Goal: Task Accomplishment & Management: Use online tool/utility

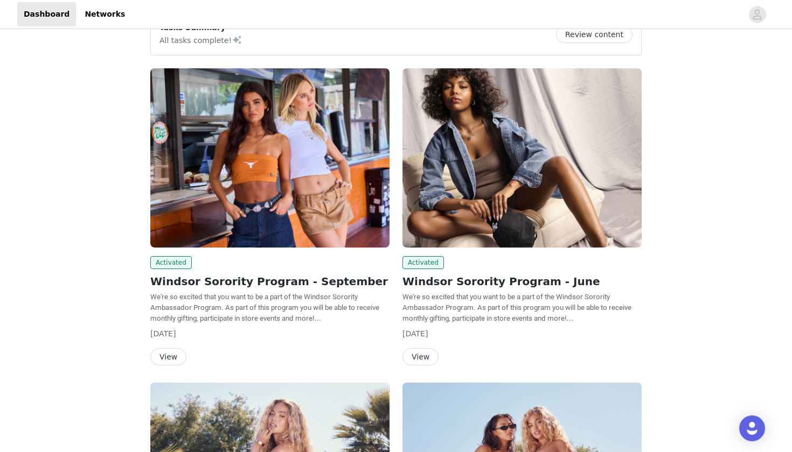
scroll to position [29, 0]
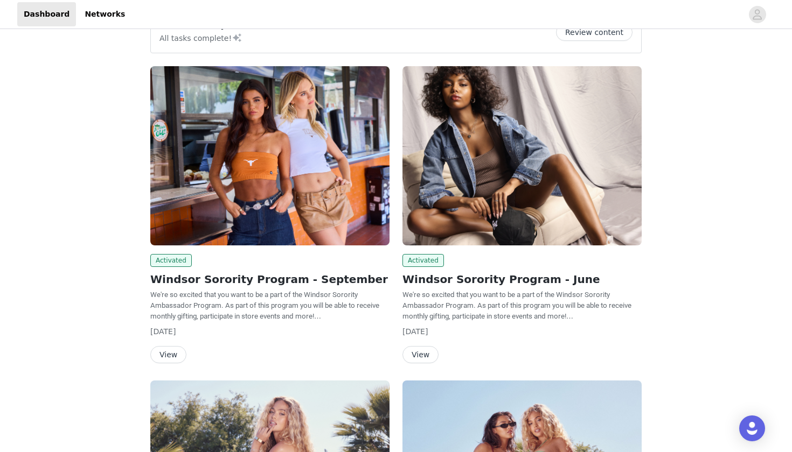
click at [283, 156] on img at bounding box center [269, 155] width 239 height 179
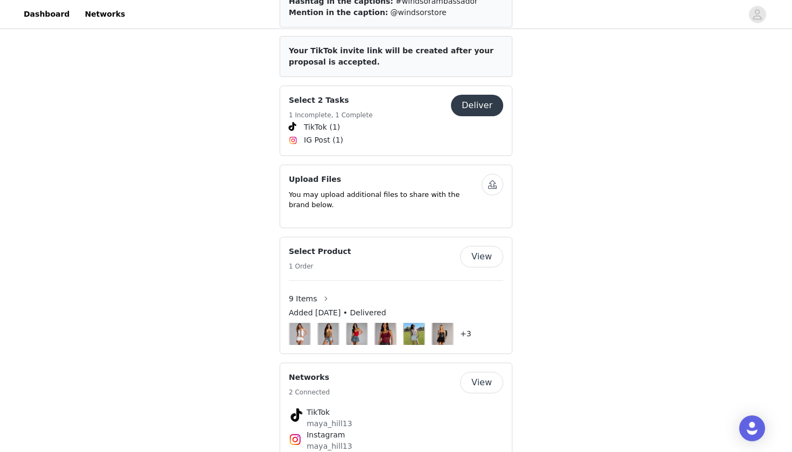
scroll to position [492, 0]
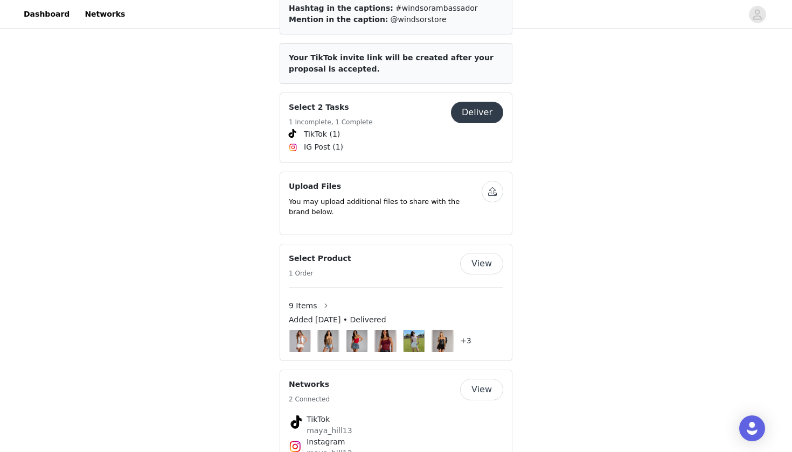
click at [479, 102] on button "Deliver" at bounding box center [477, 113] width 52 height 22
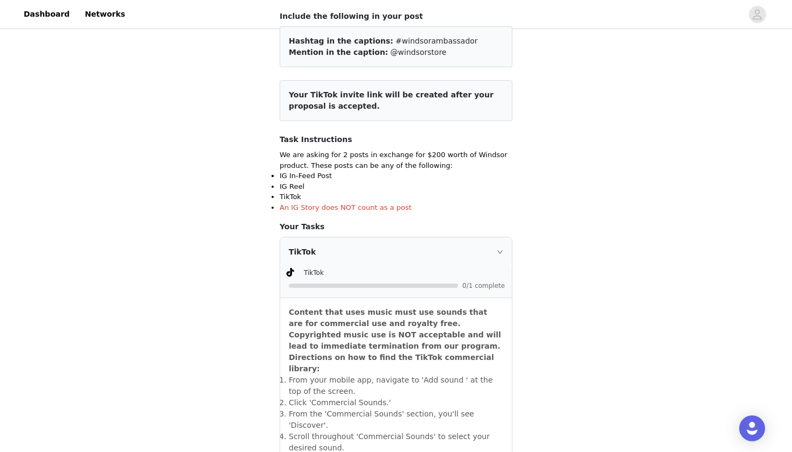
scroll to position [218, 0]
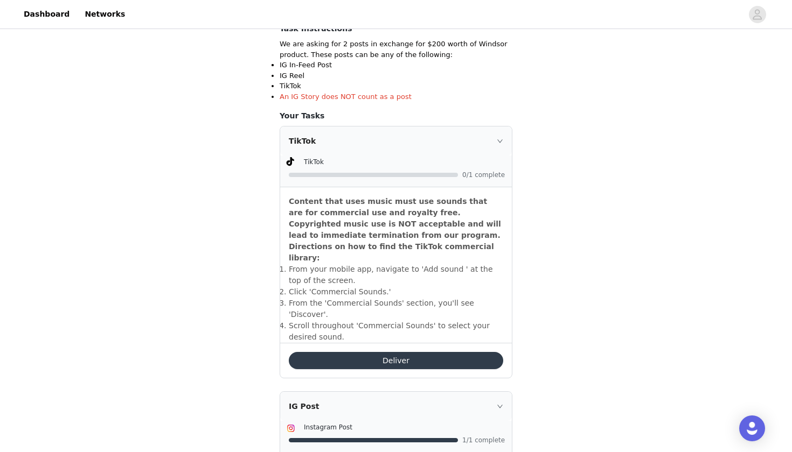
click at [471, 352] on button "Deliver" at bounding box center [396, 360] width 214 height 17
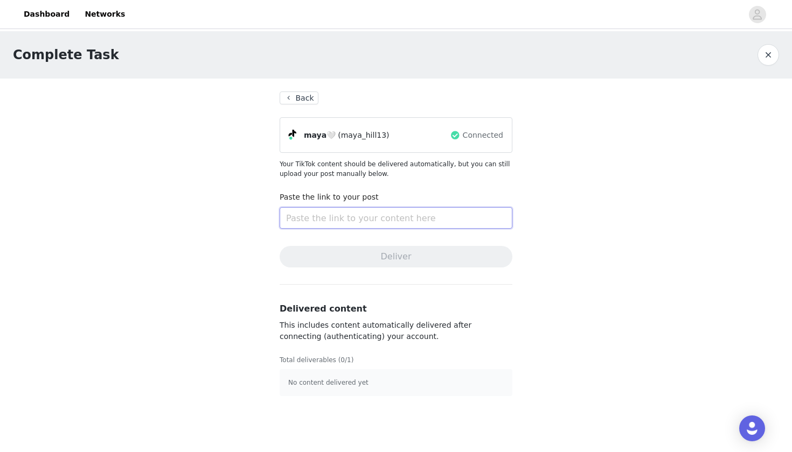
click at [378, 217] on input "text" at bounding box center [395, 218] width 233 height 22
paste input "[URL][DOMAIN_NAME]"
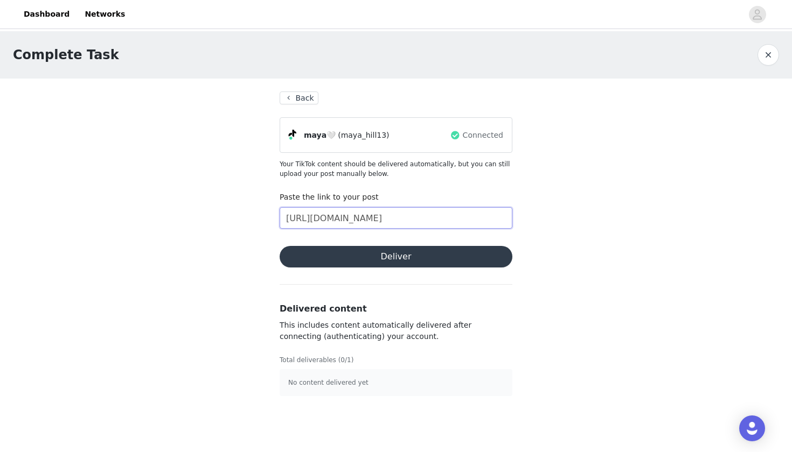
type input "[URL][DOMAIN_NAME]"
click at [403, 259] on button "Deliver" at bounding box center [395, 257] width 233 height 22
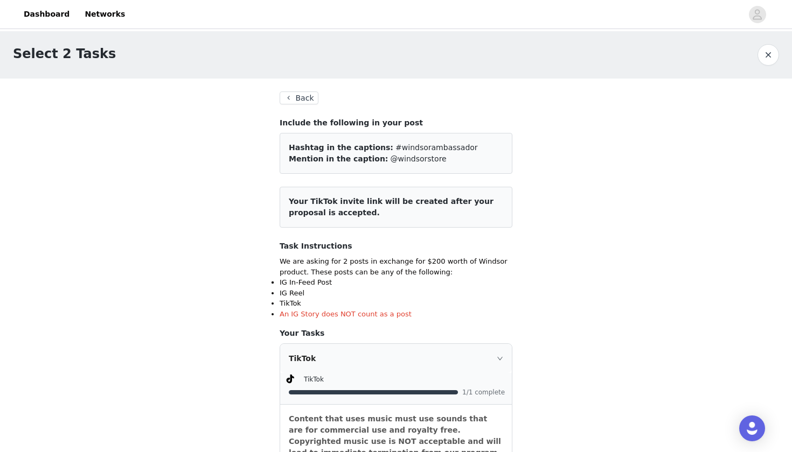
click at [285, 100] on button "Back" at bounding box center [298, 98] width 39 height 13
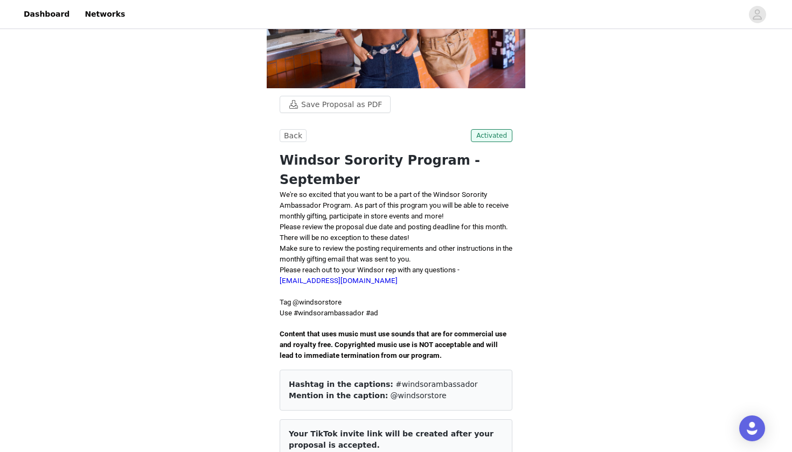
scroll to position [81, 0]
